Goal: Task Accomplishment & Management: Manage account settings

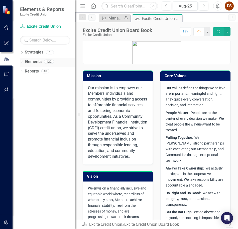
click at [35, 62] on link "Elements" at bounding box center [33, 62] width 17 height 6
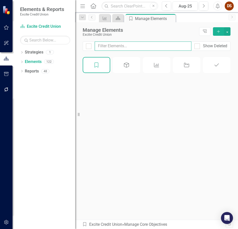
click at [124, 43] on input "text" at bounding box center [143, 46] width 97 height 9
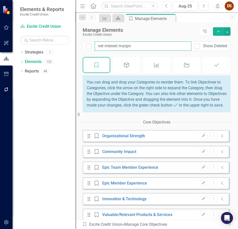
type input "net interest margin"
click at [209, 133] on button "Dropdown Menu" at bounding box center [213, 136] width 8 height 7
click at [159, 68] on div "Measurement of Success" at bounding box center [157, 65] width 28 height 16
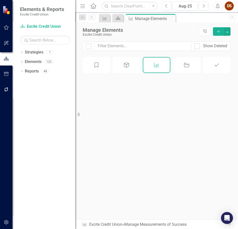
checkbox input "false"
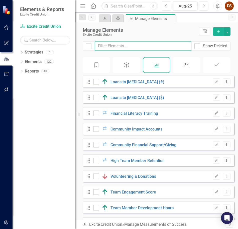
click at [139, 45] on input "text" at bounding box center [143, 46] width 97 height 9
type input "net"
checkbox input "false"
type input "net i"
checkbox input "false"
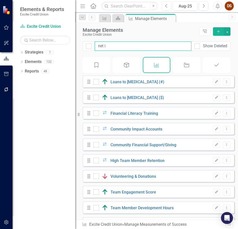
type input "net in"
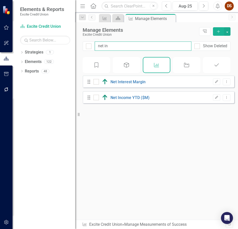
checkbox input "false"
type input "net int"
checkbox input "false"
type input "net inte"
checkbox input "false"
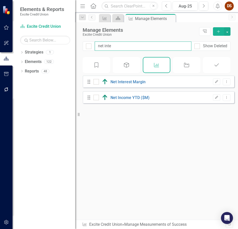
type input "net inter"
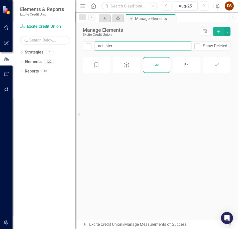
checkbox input "false"
type input "net intere"
checkbox input "false"
type input "net interes"
checkbox input "false"
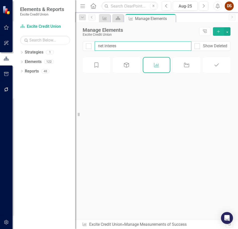
type input "net interest"
checkbox input "false"
type input "net interest"
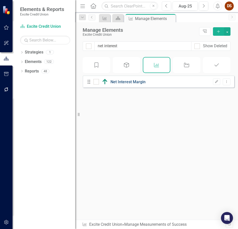
click at [140, 84] on link "Net Interest Margin" at bounding box center [127, 82] width 35 height 5
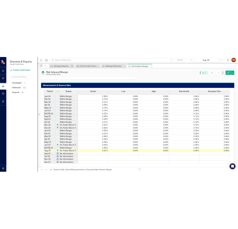
scroll to position [302, 0]
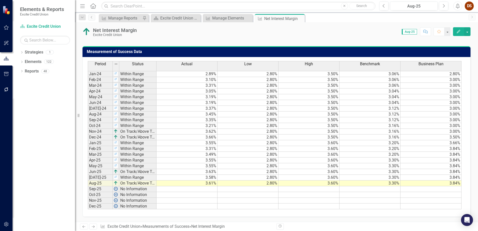
click at [190, 183] on td "3.61%" at bounding box center [187, 184] width 61 height 6
drag, startPoint x: 201, startPoint y: 178, endPoint x: 201, endPoint y: 183, distance: 5.0
click at [201, 183] on tbody "Jan-24 Within Range 2.89% 2.80% 3.50% 3.06% 2.80% Feb-24 Within Range 3.10% 2.8…" at bounding box center [275, 140] width 374 height 138
click at [233, 178] on td "2.80%" at bounding box center [248, 178] width 61 height 6
click at [203, 179] on td "3.58%" at bounding box center [187, 178] width 61 height 6
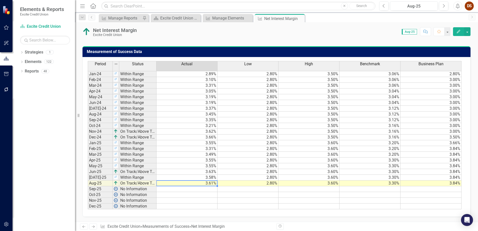
click at [203, 183] on td "3.61%" at bounding box center [187, 184] width 61 height 6
click at [182, 18] on div "Excite Credit Union Board Book" at bounding box center [176, 18] width 33 height 6
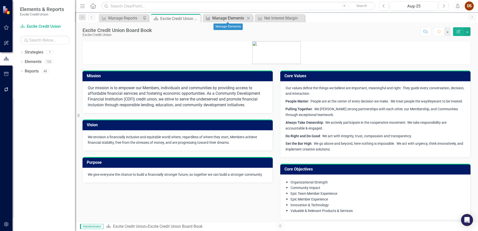
click at [229, 19] on div "Manage Elements" at bounding box center [228, 18] width 33 height 6
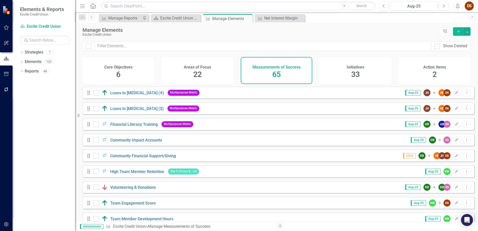
click at [105, 52] on div "Show Deleted" at bounding box center [276, 50] width 403 height 16
click at [181, 49] on input "text" at bounding box center [263, 46] width 337 height 9
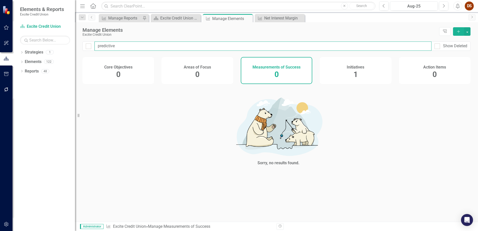
type input "predictive"
click at [237, 69] on h4 "Initiatives" at bounding box center [356, 67] width 18 height 5
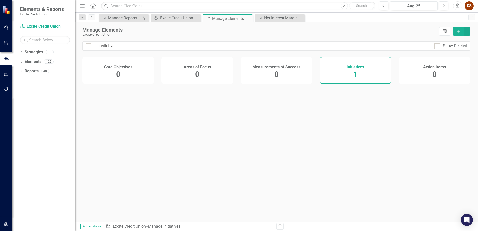
checkbox input "false"
click at [136, 95] on link "Predictive Analytics" at bounding box center [138, 93] width 36 height 5
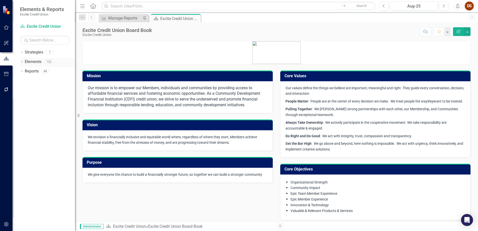
click at [29, 67] on div "Elements 122" at bounding box center [50, 63] width 50 height 10
click at [40, 62] on link "Elements" at bounding box center [33, 62] width 17 height 6
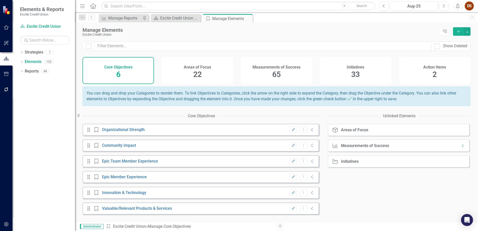
click at [288, 73] on div "Measurements of Success 65" at bounding box center [277, 70] width 72 height 27
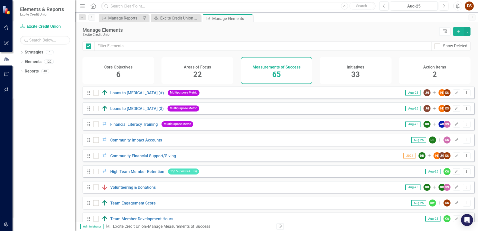
checkbox input "false"
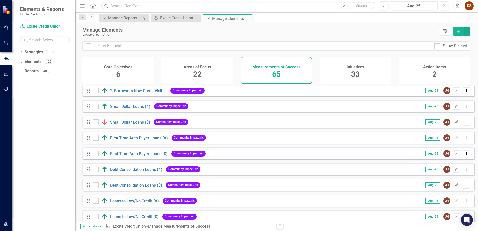
scroll to position [893, 0]
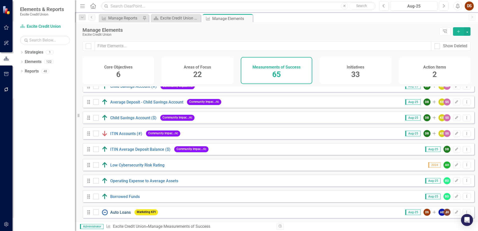
click at [127, 211] on link "Auto Loans" at bounding box center [120, 212] width 21 height 5
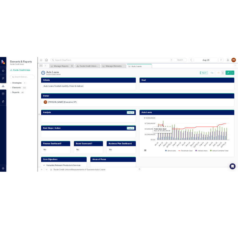
scroll to position [218, 0]
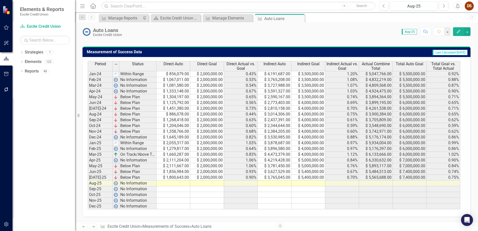
click at [160, 187] on td at bounding box center [174, 189] width 34 height 6
click at [164, 184] on td at bounding box center [174, 184] width 34 height 6
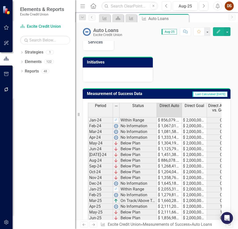
scroll to position [259, 0]
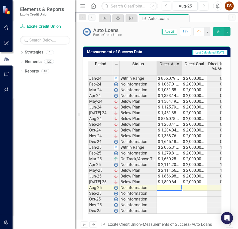
click at [166, 189] on td at bounding box center [169, 188] width 25 height 6
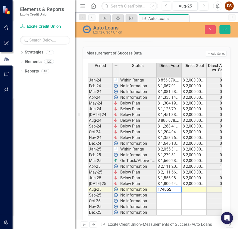
type textarea "1740557"
click at [173, 196] on td at bounding box center [168, 196] width 25 height 6
type textarea "3055361"
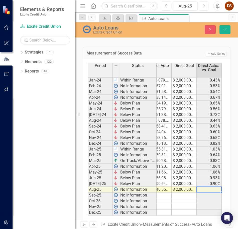
scroll to position [0, 35]
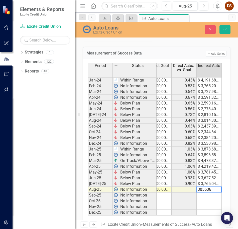
type textarea "3055361"
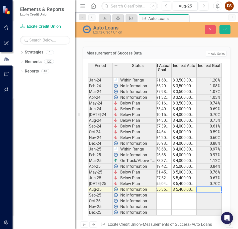
scroll to position [0, 85]
type textarea "5400000"
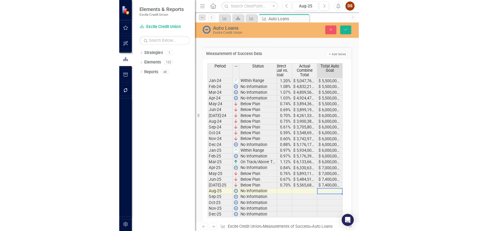
scroll to position [0, 160]
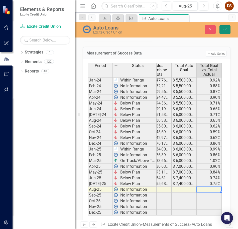
click at [222, 30] on icon "Save" at bounding box center [224, 30] width 5 height 4
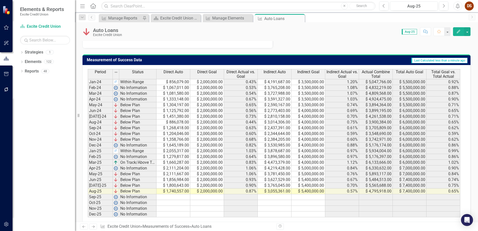
scroll to position [218, 0]
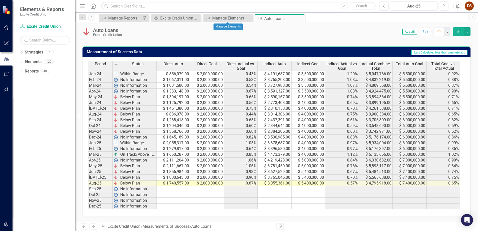
click at [239, 31] on div "Manage Elements" at bounding box center [228, 27] width 29 height 10
click at [88, 192] on div "Period Status Direct Auto Direct Goal Direct Actual vs. Goal Indirect Auto Indi…" at bounding box center [88, 135] width 0 height 148
click at [311, 36] on div "Auto Loans Excite Credit Union Score: N/A Aug-25 Completed Comment Favorite Edit" at bounding box center [276, 29] width 403 height 15
click at [244, 99] on td "0.65%" at bounding box center [241, 97] width 34 height 6
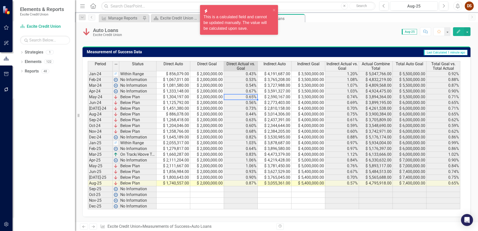
click at [134, 165] on td "Below Plan" at bounding box center [137, 166] width 37 height 6
click at [178, 162] on td "$ 2,111,204.00" at bounding box center [174, 161] width 34 height 6
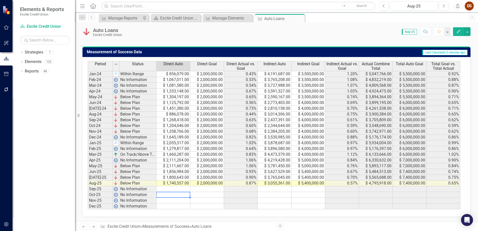
click at [88, 192] on div "Period Status Direct Auto Direct Goal Direct Actual vs. Goal Indirect Auto Indi…" at bounding box center [88, 135] width 0 height 148
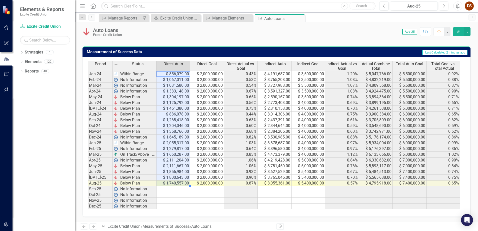
drag, startPoint x: 178, startPoint y: 74, endPoint x: 178, endPoint y: 183, distance: 108.6
click at [178, 183] on tbody "Jan-24 Within Range $ 856,079.00 $ 2,000,000.00 0.43% $ 4,191,687.00 $ 3,500,00…" at bounding box center [274, 140] width 373 height 138
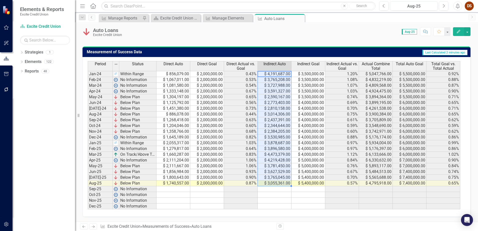
drag, startPoint x: 280, startPoint y: 74, endPoint x: 287, endPoint y: 184, distance: 110.1
click at [287, 184] on tbody "Jan-24 Within Range $ 856,079.00 $ 2,000,000.00 0.43% $ 4,191,687.00 $ 3,500,00…" at bounding box center [274, 140] width 373 height 138
click at [88, 197] on div "Period Status Direct Auto Direct Goal Direct Actual vs. Goal Indirect Auto Indi…" at bounding box center [88, 135] width 0 height 148
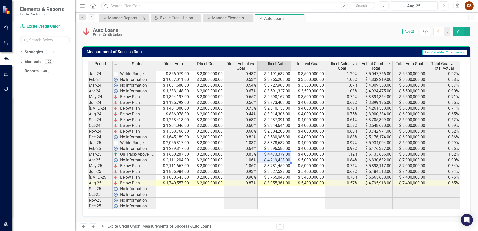
drag, startPoint x: 286, startPoint y: 153, endPoint x: 286, endPoint y: 158, distance: 4.8
click at [286, 158] on tbody "Jan-24 Within Range $ 856,079.00 $ 2,000,000.00 0.43% $ 4,191,687.00 $ 3,500,00…" at bounding box center [274, 140] width 373 height 138
drag, startPoint x: 280, startPoint y: 165, endPoint x: 280, endPoint y: 182, distance: 16.3
click at [280, 182] on tbody "Jan-24 Within Range $ 856,079.00 $ 2,000,000.00 0.43% $ 4,191,687.00 $ 3,500,00…" at bounding box center [274, 140] width 373 height 138
